Goal: Communication & Community: Answer question/provide support

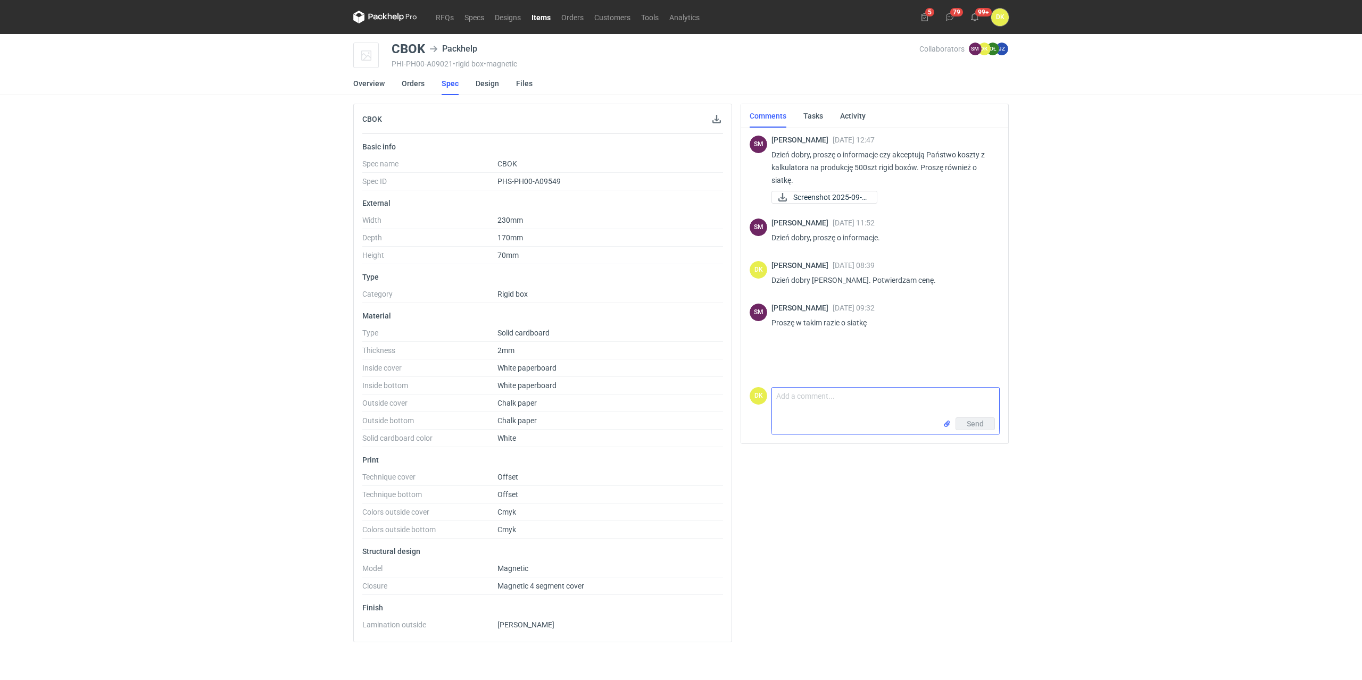
click at [852, 407] on textarea "Comment message" at bounding box center [885, 403] width 227 height 30
type textarea "Dzień dobry [PERSON_NAME], Załączam siatkę."
click at [975, 428] on span "Send" at bounding box center [975, 423] width 17 height 7
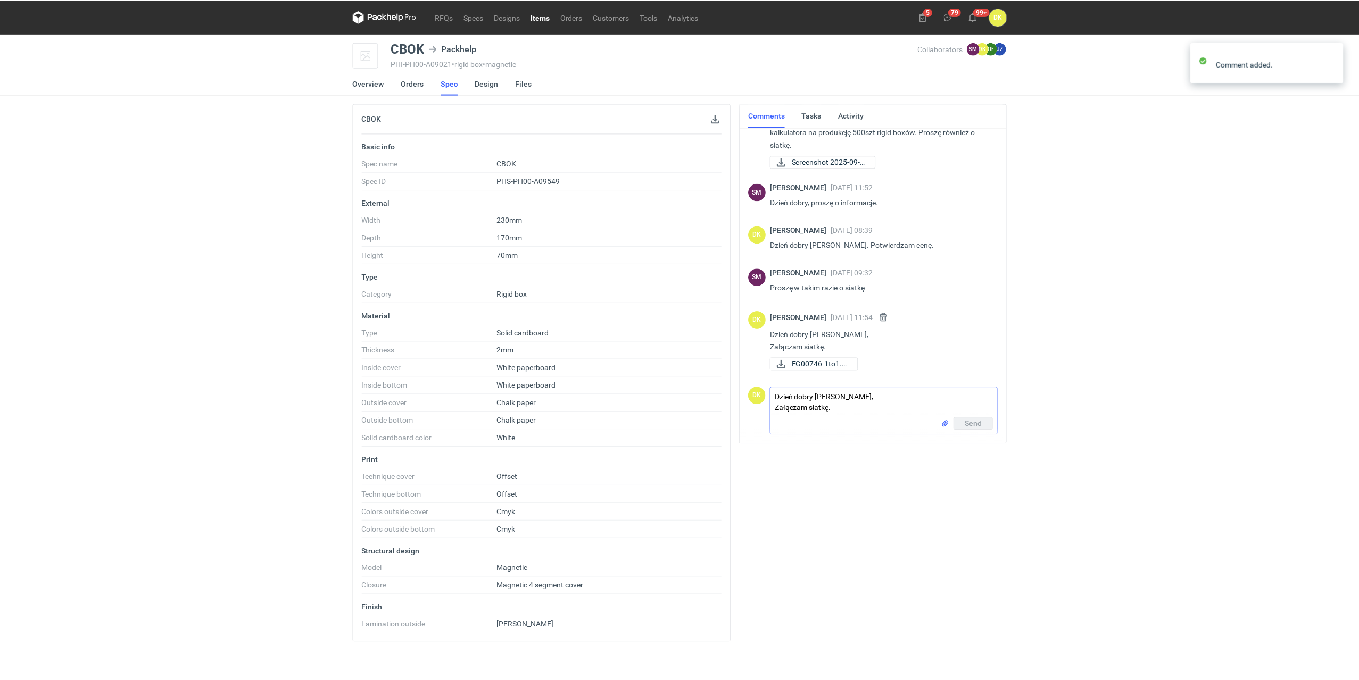
scroll to position [36, 0]
click at [579, 16] on link "Orders" at bounding box center [572, 17] width 33 height 13
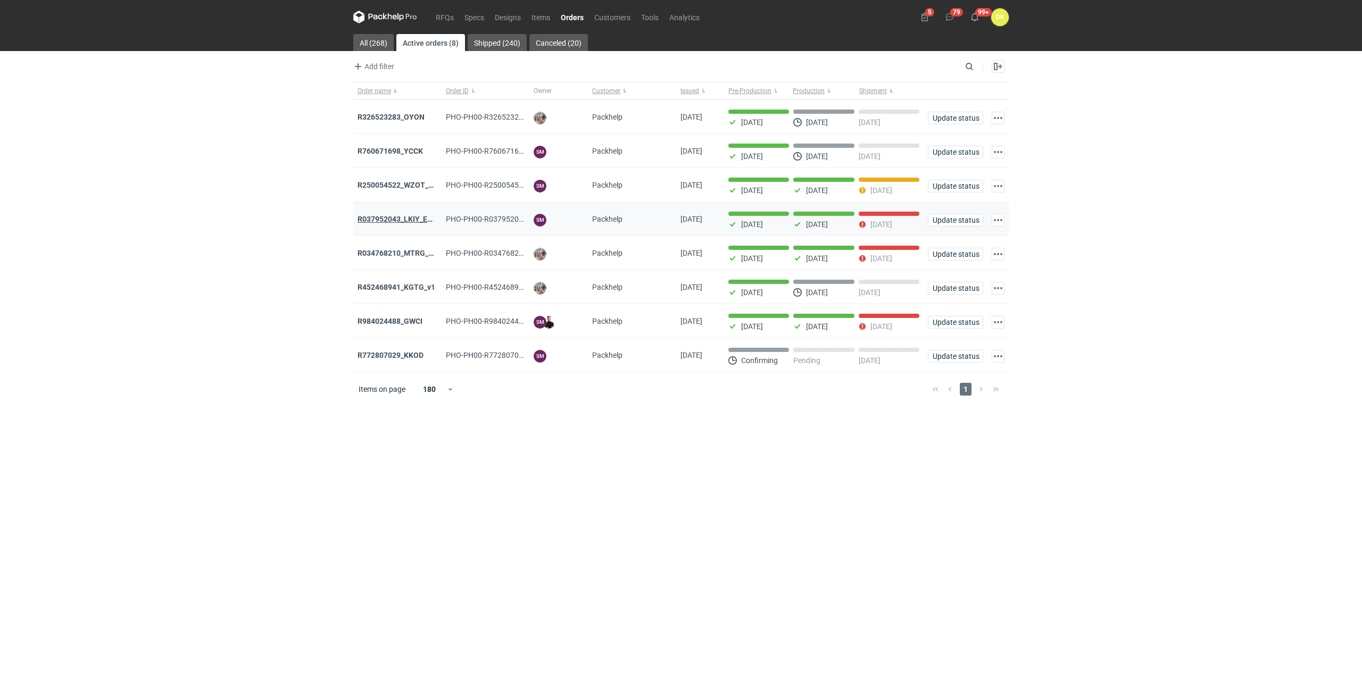
click at [424, 218] on strong "R037952043_LKIY_EBJQ" at bounding box center [400, 219] width 84 height 9
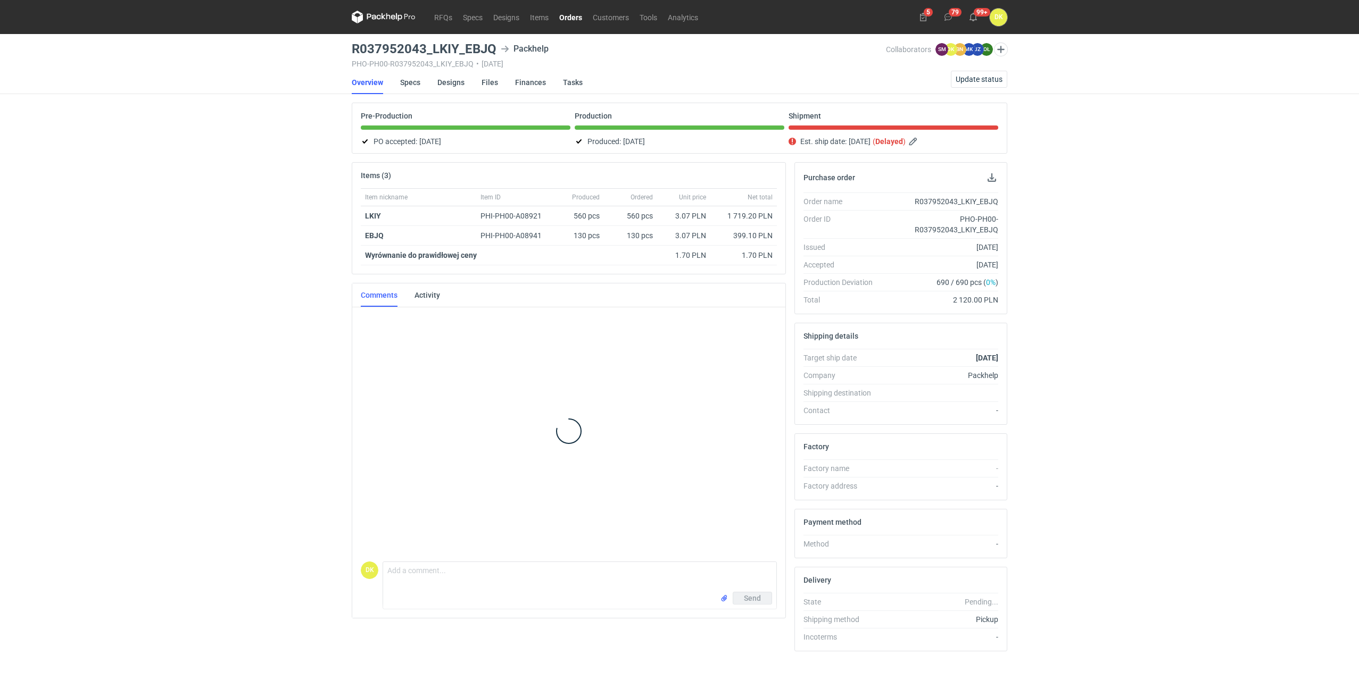
scroll to position [74, 0]
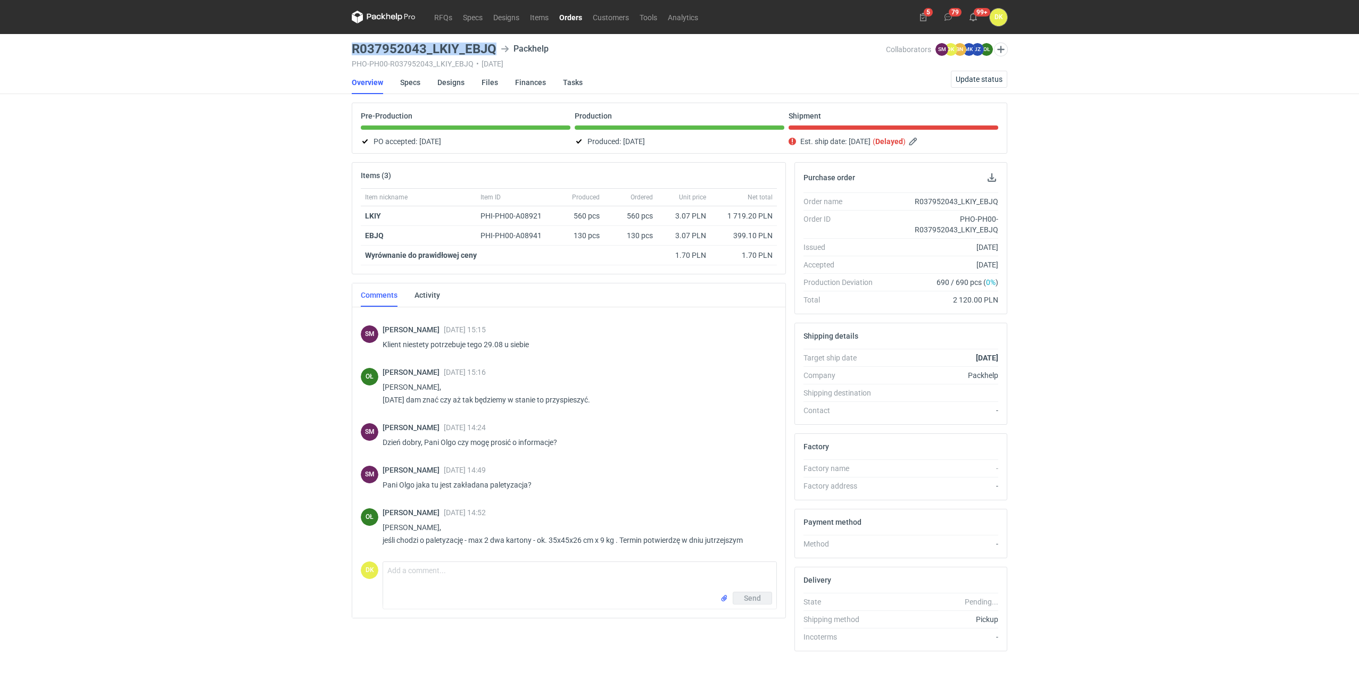
drag, startPoint x: 496, startPoint y: 50, endPoint x: 345, endPoint y: 47, distance: 151.1
click at [345, 47] on div "RFQs Specs Designs Items Orders Customers Tools Analytics 5 79 99+ DK [PERSON_N…" at bounding box center [679, 340] width 1359 height 680
copy h3 "R037952043_LKIY_EBJQ"
drag, startPoint x: 167, startPoint y: 542, endPoint x: 181, endPoint y: 533, distance: 17.0
click at [167, 542] on div "RFQs Specs Designs Items Orders Customers Tools Analytics 5 79 99+ DK [PERSON_N…" at bounding box center [679, 340] width 1359 height 680
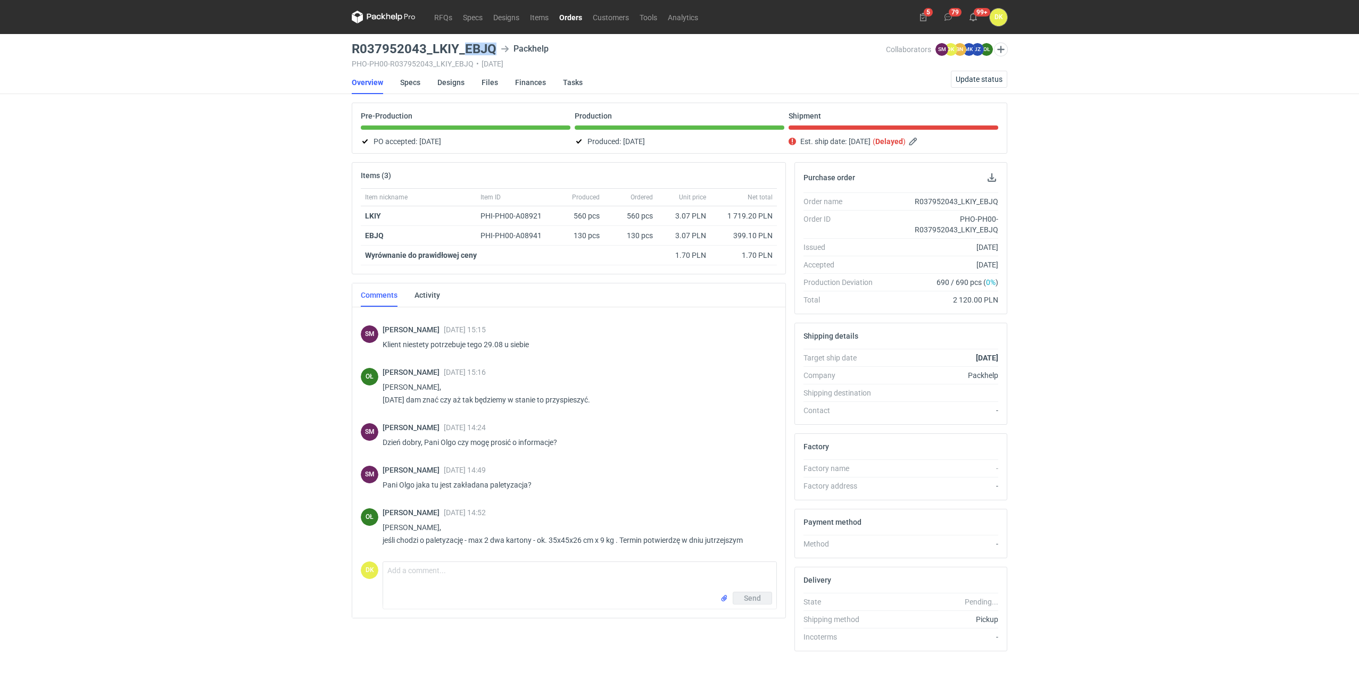
drag, startPoint x: 496, startPoint y: 47, endPoint x: 465, endPoint y: 49, distance: 30.9
click at [465, 49] on div "R037952043_LKIY_EBJQ Packhelp" at bounding box center [619, 49] width 534 height 13
copy h3 "EBJQ"
click at [124, 514] on div "RFQs Specs Designs Items Orders Customers Tools Analytics 5 79 99+ DK [PERSON_N…" at bounding box center [679, 340] width 1359 height 680
click at [970, 79] on span "Update status" at bounding box center [979, 79] width 47 height 7
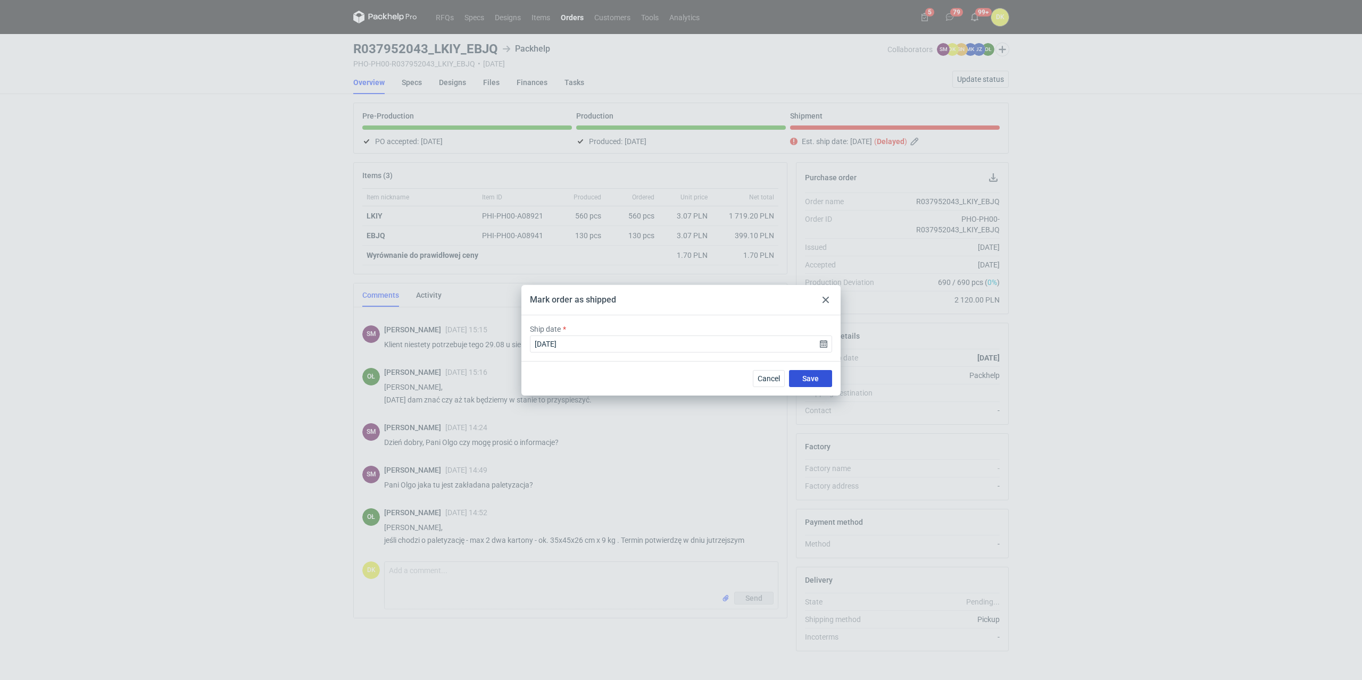
click at [824, 379] on button "Save" at bounding box center [810, 378] width 43 height 17
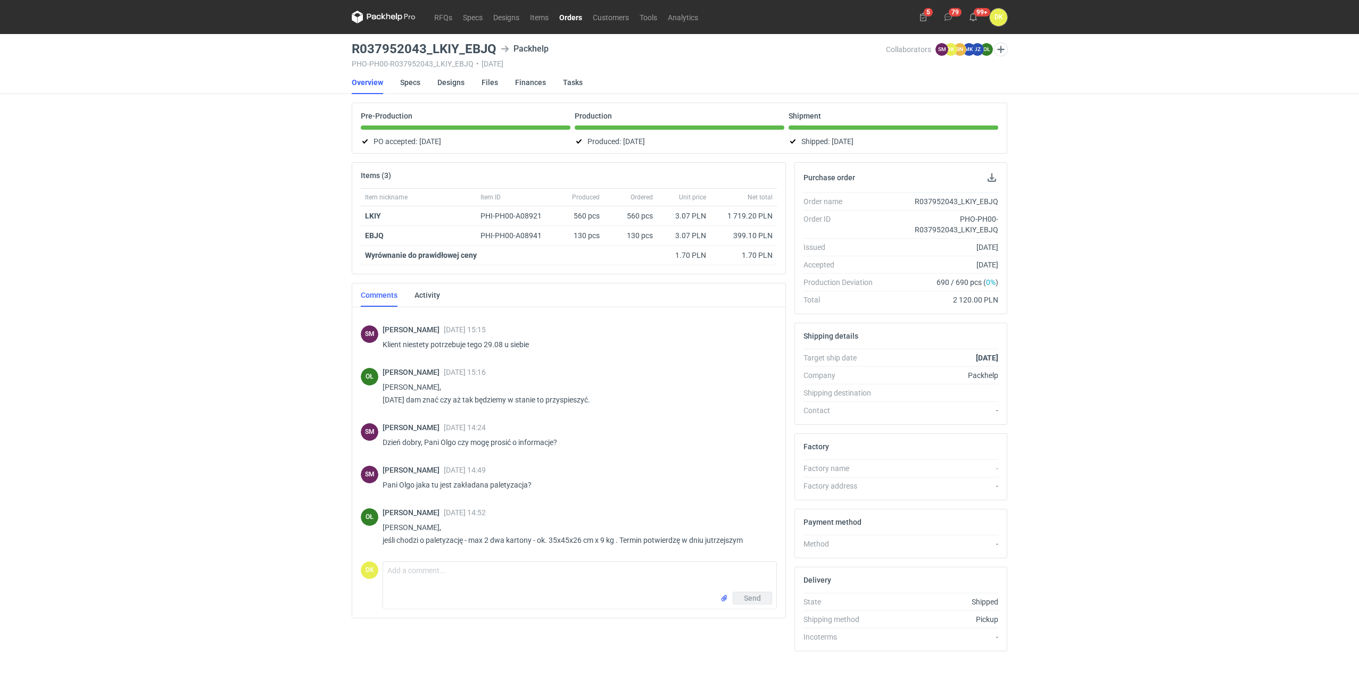
click at [571, 15] on link "Orders" at bounding box center [571, 17] width 34 height 13
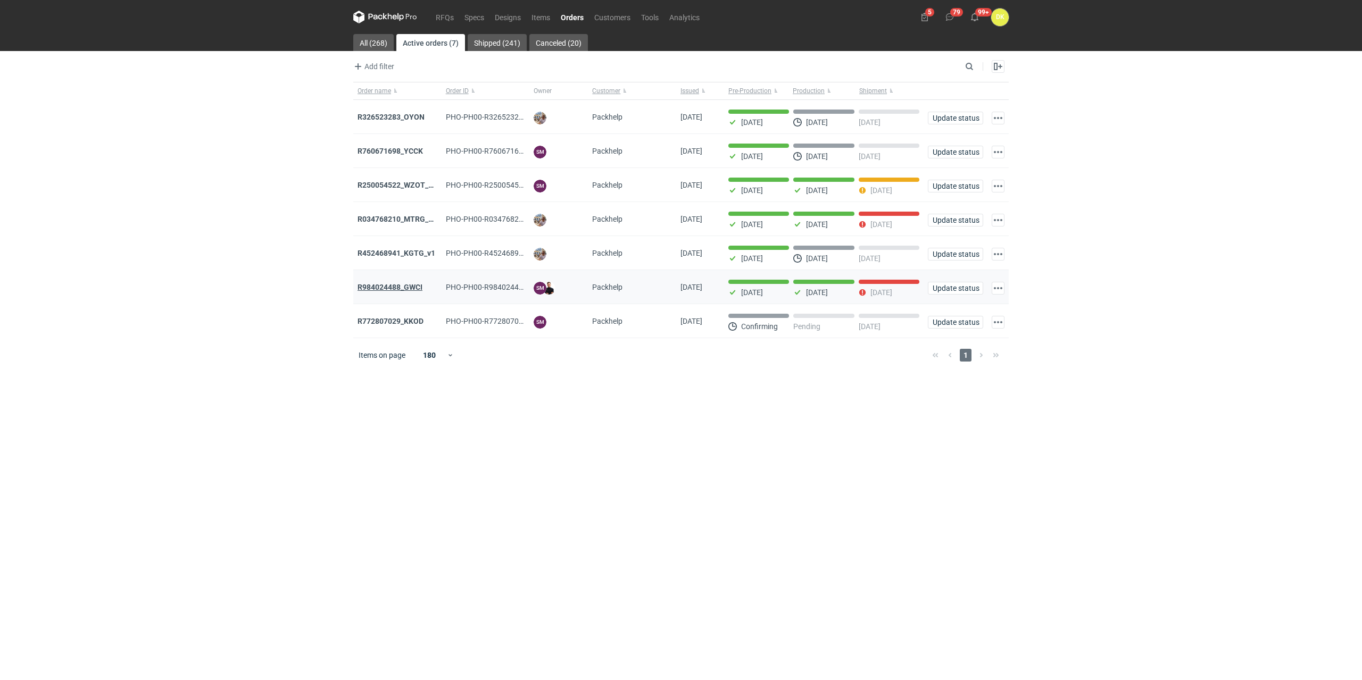
click at [387, 289] on strong "R984024488_GWCI" at bounding box center [390, 287] width 65 height 9
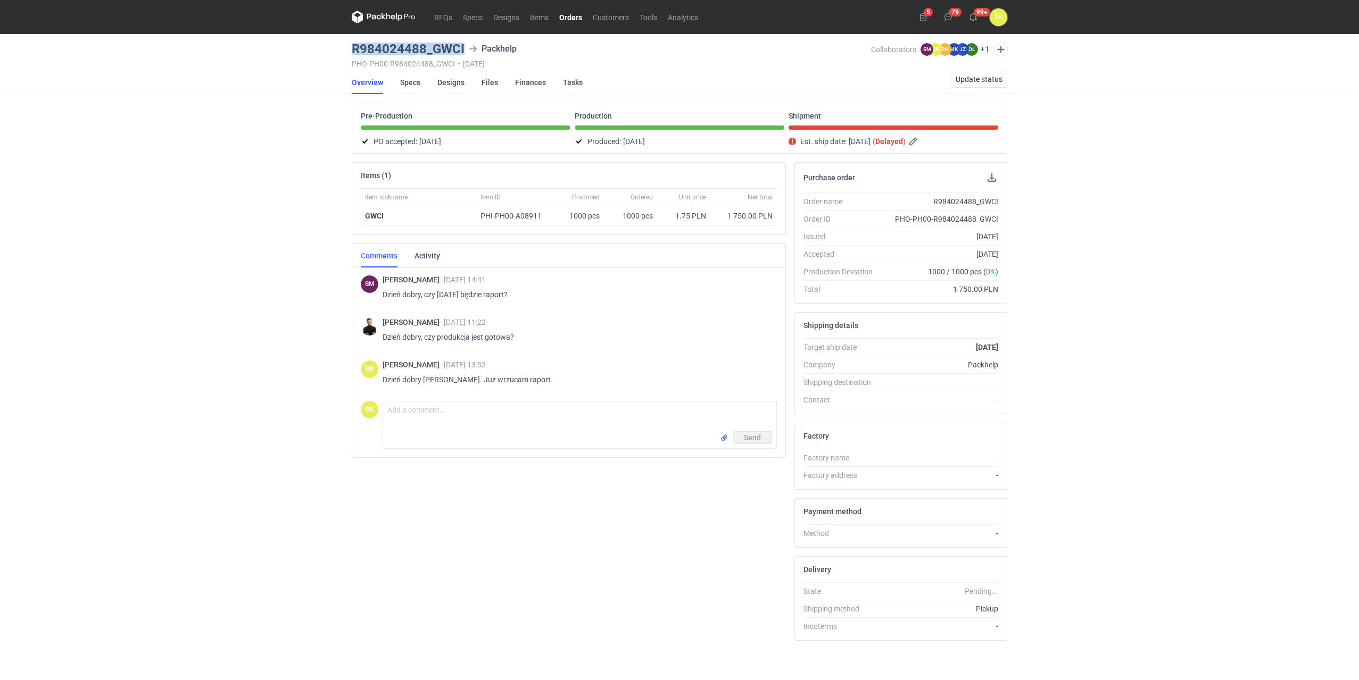
drag, startPoint x: 464, startPoint y: 49, endPoint x: 344, endPoint y: 49, distance: 120.2
click at [344, 49] on div "RFQs Specs Designs Items Orders Customers Tools Analytics 5 79 99+ DK [PERSON_N…" at bounding box center [679, 340] width 1359 height 680
copy h3 "R984024488_GWCI"
click at [87, 59] on div "RFQs Specs Designs Items Orders Customers Tools Analytics 5 79 99+ DK [PERSON_N…" at bounding box center [679, 340] width 1359 height 680
click at [541, 12] on link "Items" at bounding box center [539, 17] width 29 height 13
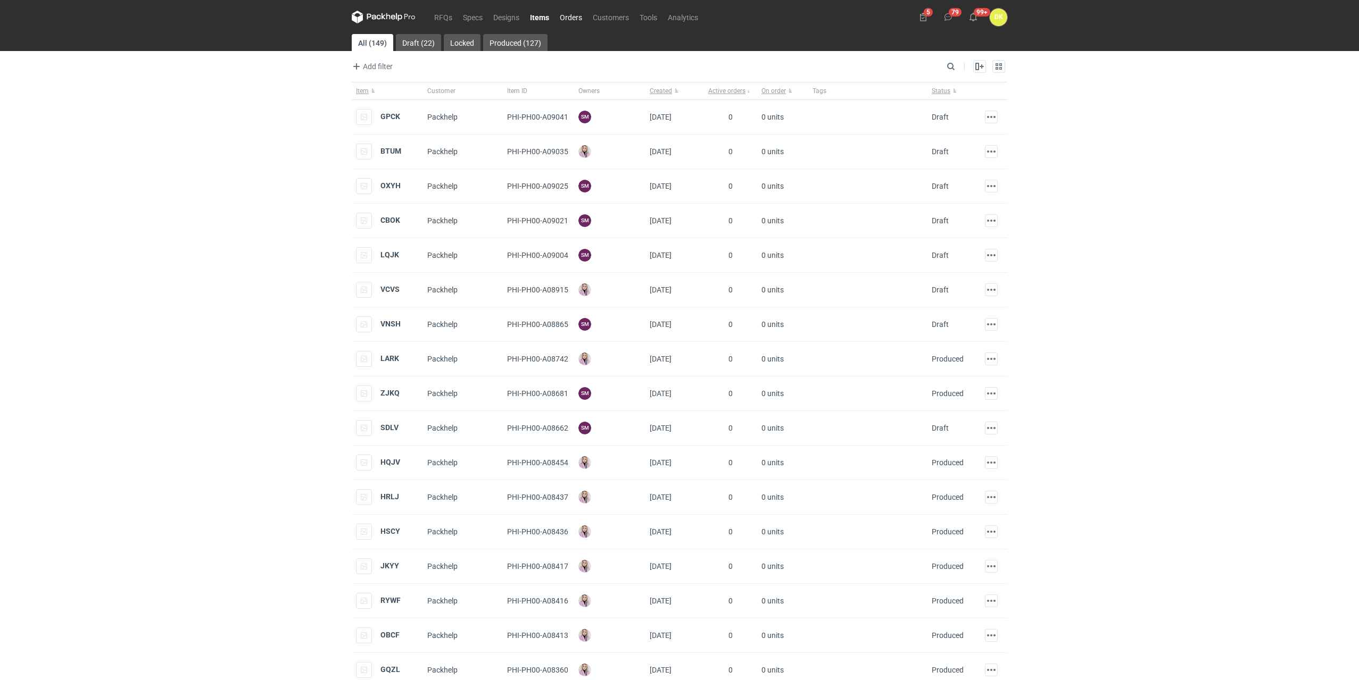
click at [578, 17] on link "Orders" at bounding box center [570, 17] width 33 height 13
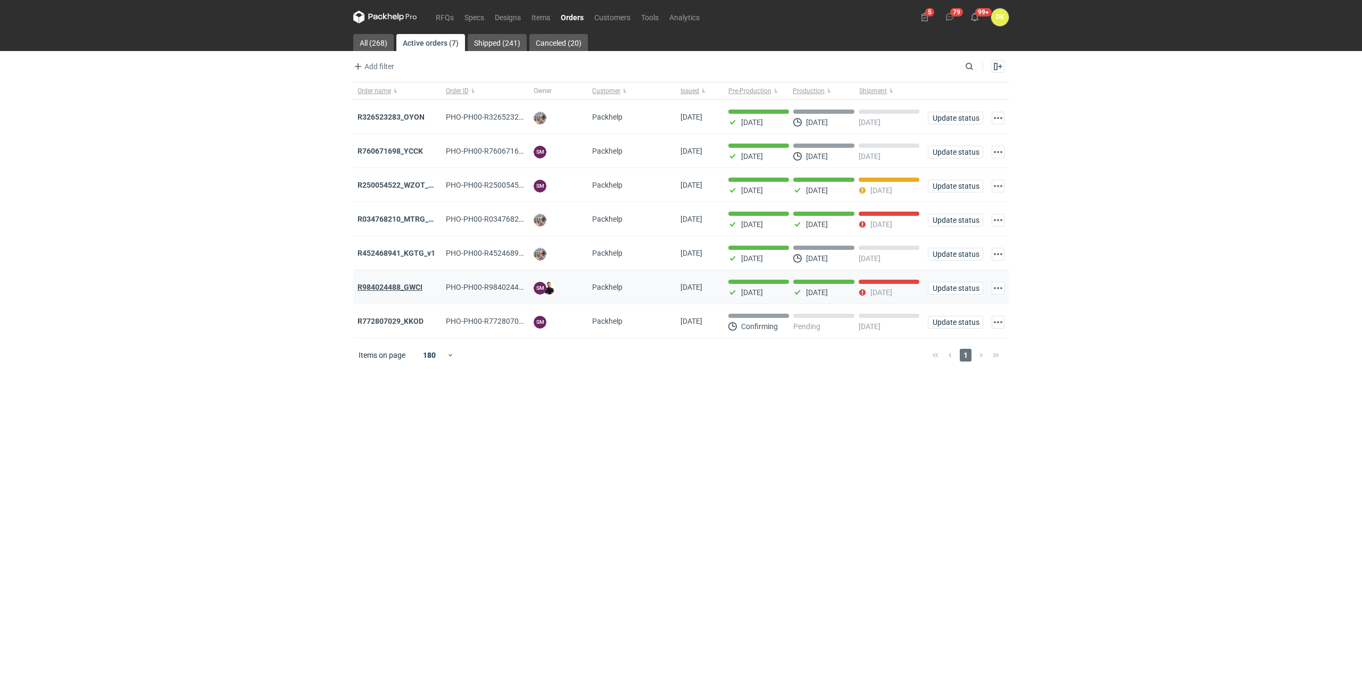
click at [411, 288] on strong "R984024488_GWCI" at bounding box center [390, 287] width 65 height 9
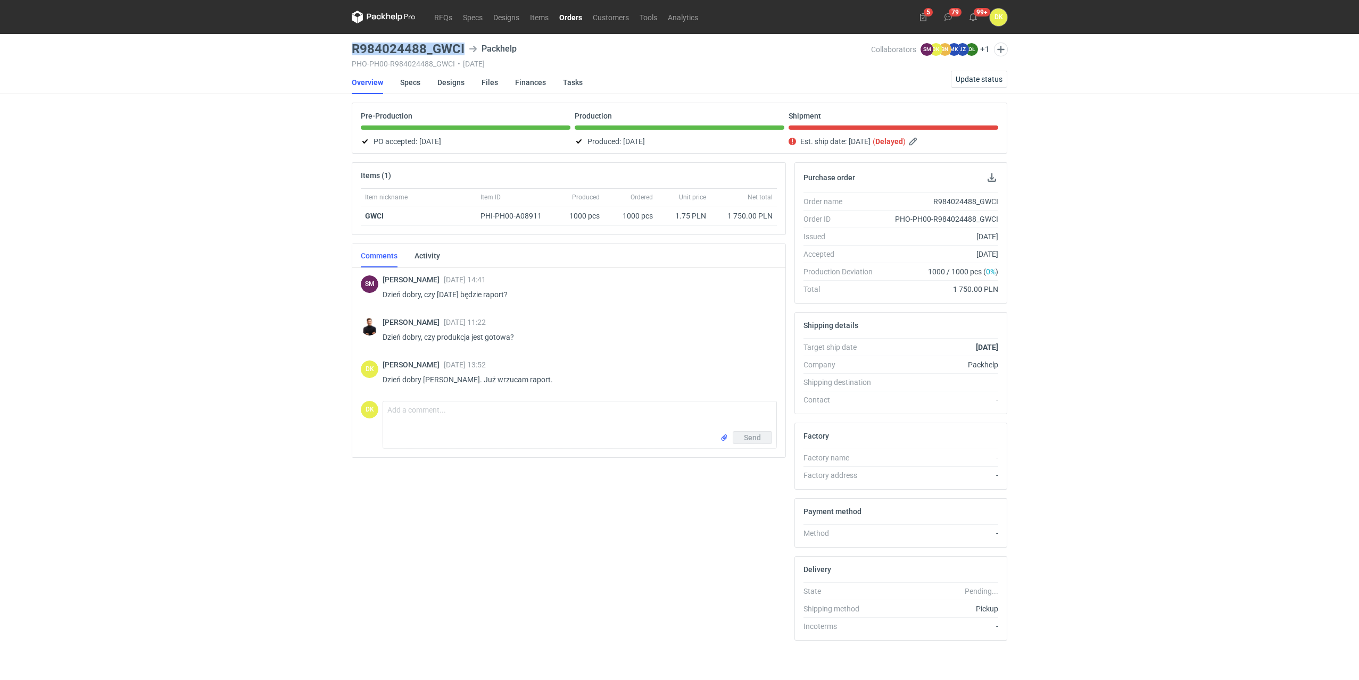
drag, startPoint x: 464, startPoint y: 53, endPoint x: 351, endPoint y: 51, distance: 113.3
click at [351, 51] on main "R984024488_GWCI Packhelp PHO-PH00-R984024488_GWCI • [DATE] Collaborators SM [PE…" at bounding box center [679, 359] width 664 height 650
copy h3 "R984024488_GWCI"
click at [83, 319] on div "RFQs Specs Designs Items Orders Customers Tools Analytics 5 79 99+ DK [PERSON_N…" at bounding box center [679, 340] width 1359 height 680
